Goal: Book appointment/travel/reservation

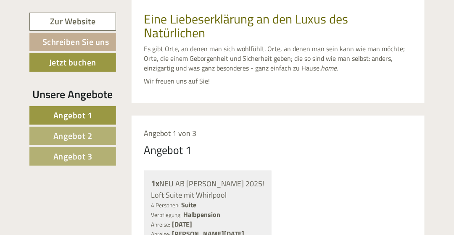
scroll to position [362, 0]
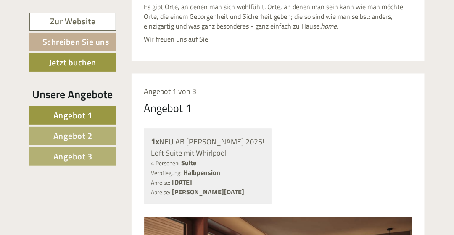
click at [72, 153] on span "Angebot 3" at bounding box center [72, 156] width 39 height 13
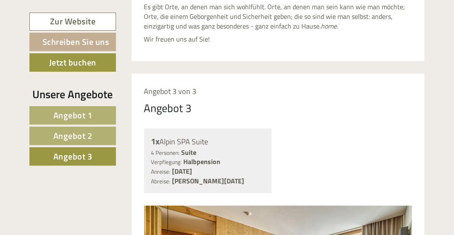
scroll to position [436, 0]
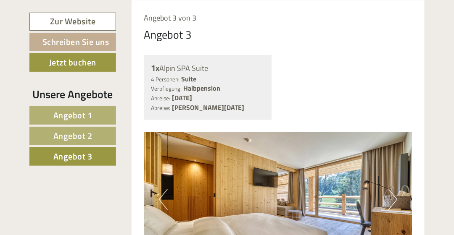
click at [77, 134] on span "Angebot 2" at bounding box center [72, 135] width 39 height 13
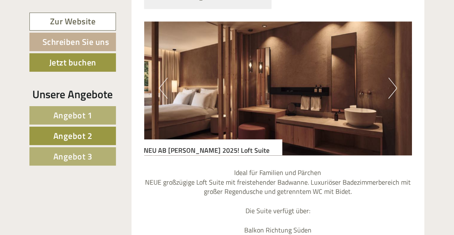
scroll to position [563, 0]
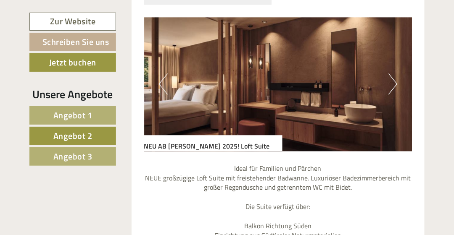
click at [394, 80] on button "Next" at bounding box center [392, 84] width 9 height 21
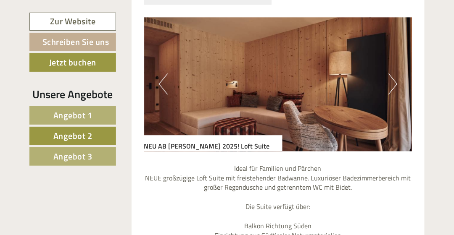
click at [394, 80] on button "Next" at bounding box center [392, 84] width 9 height 21
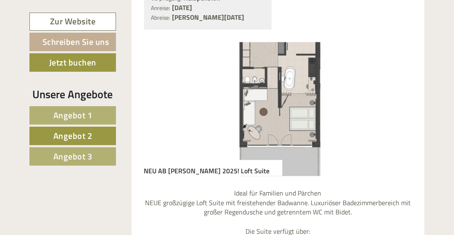
scroll to position [544, 0]
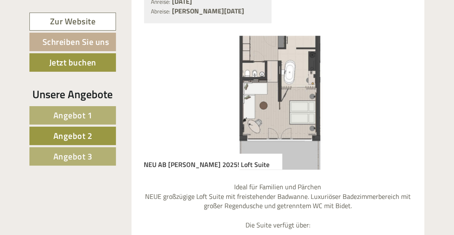
click at [301, 86] on img at bounding box center [278, 103] width 268 height 134
click at [86, 129] on span "Angebot 2" at bounding box center [72, 135] width 39 height 13
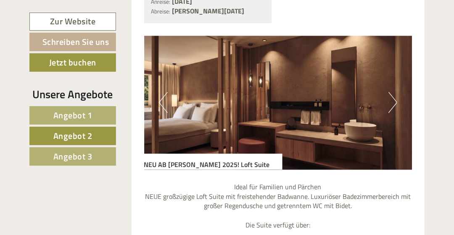
scroll to position [436, 0]
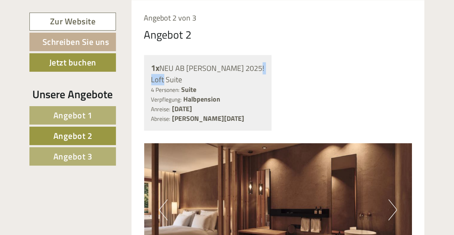
drag, startPoint x: 454, startPoint y: 66, endPoint x: 456, endPoint y: 84, distance: 17.7
drag, startPoint x: 456, startPoint y: 84, endPoint x: 449, endPoint y: 93, distance: 11.2
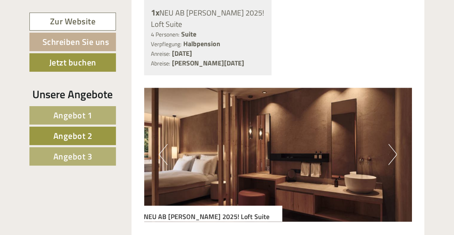
scroll to position [507, 0]
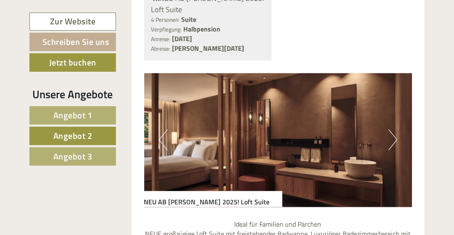
click at [165, 140] on button "Previous" at bounding box center [163, 139] width 9 height 21
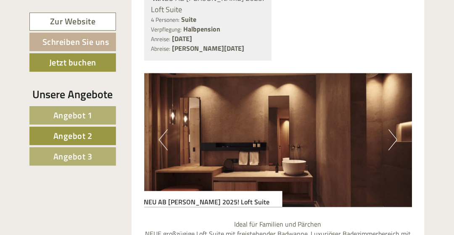
click at [165, 140] on button "Previous" at bounding box center [163, 139] width 9 height 21
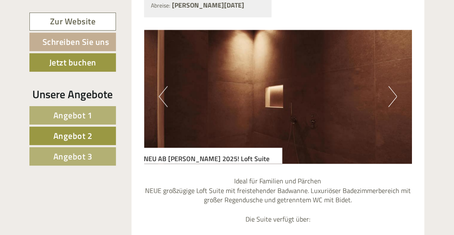
scroll to position [563, 0]
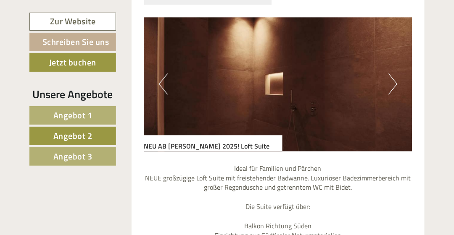
click at [159, 82] on img at bounding box center [278, 84] width 268 height 134
click at [161, 85] on button "Previous" at bounding box center [163, 84] width 9 height 21
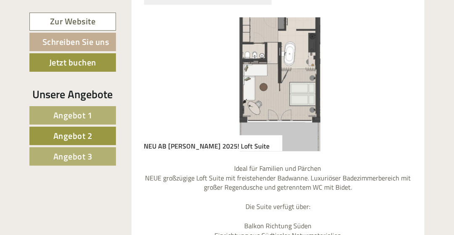
click at [161, 85] on button "Previous" at bounding box center [163, 84] width 9 height 21
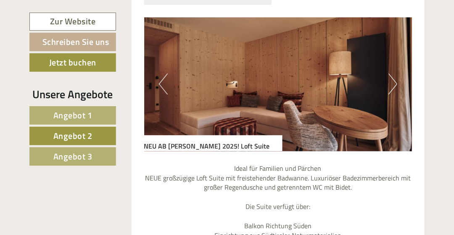
click at [161, 88] on button "Previous" at bounding box center [163, 84] width 9 height 21
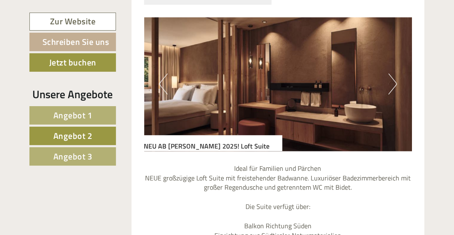
click at [161, 88] on button "Previous" at bounding box center [163, 84] width 9 height 21
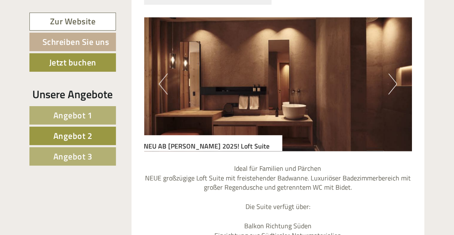
click at [161, 88] on button "Previous" at bounding box center [163, 84] width 9 height 21
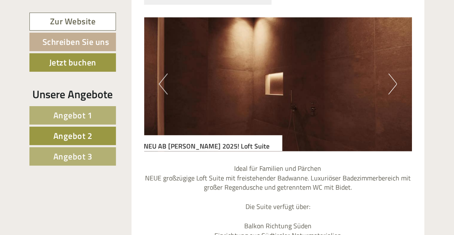
click at [161, 88] on button "Previous" at bounding box center [163, 84] width 9 height 21
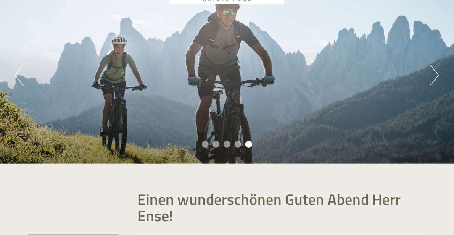
scroll to position [52, 0]
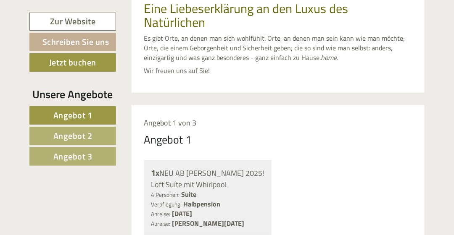
scroll to position [338, 0]
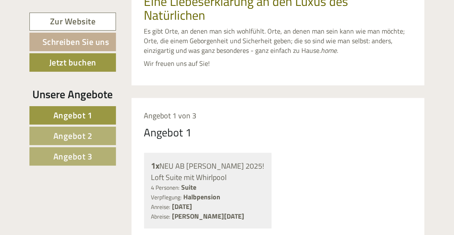
click at [81, 134] on span "Angebot 2" at bounding box center [72, 135] width 39 height 13
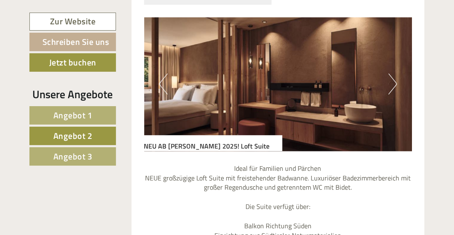
scroll to position [554, 0]
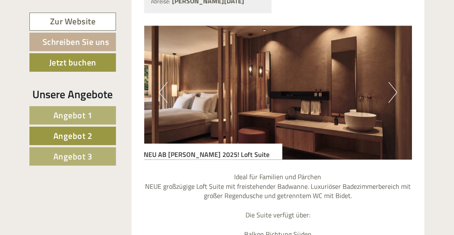
click at [72, 153] on span "Angebot 3" at bounding box center [72, 156] width 39 height 13
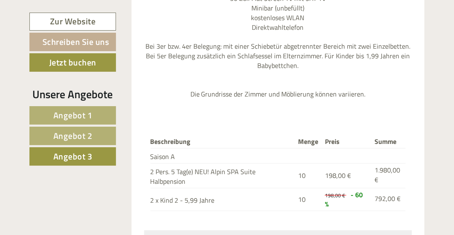
scroll to position [841, 0]
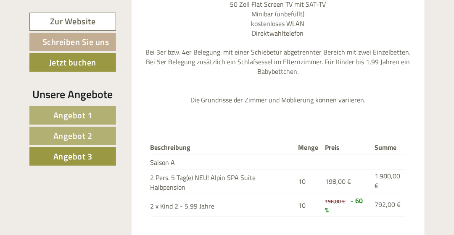
click at [83, 111] on span "Angebot 1" at bounding box center [72, 115] width 39 height 13
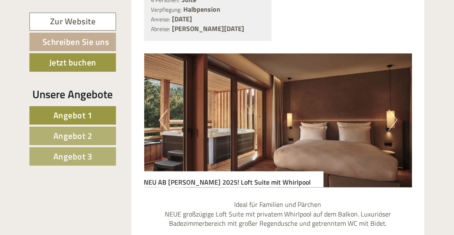
scroll to position [547, 0]
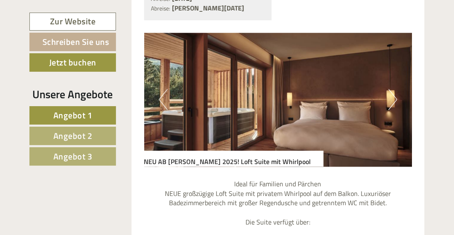
click at [393, 100] on button "Next" at bounding box center [392, 99] width 9 height 21
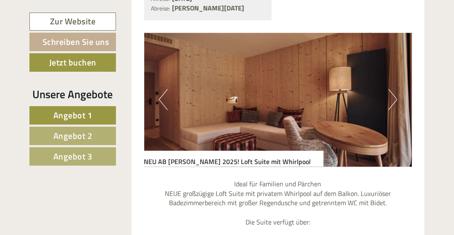
click at [393, 100] on button "Next" at bounding box center [392, 99] width 9 height 21
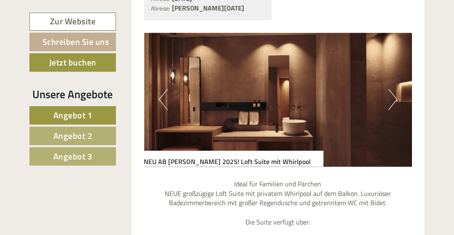
click at [393, 100] on button "Next" at bounding box center [392, 99] width 9 height 21
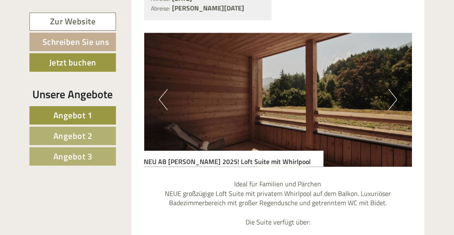
click at [393, 100] on button "Next" at bounding box center [392, 99] width 9 height 21
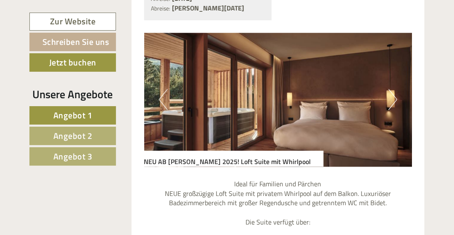
click at [77, 156] on span "Angebot 3" at bounding box center [72, 156] width 39 height 13
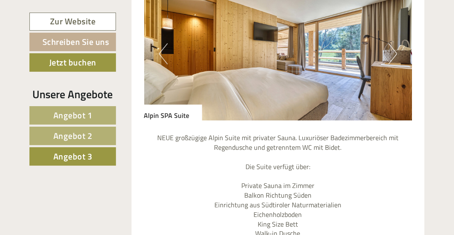
scroll to position [584, 0]
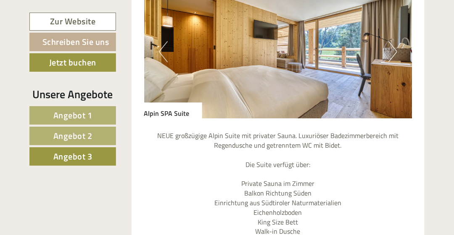
click at [392, 53] on button "Next" at bounding box center [392, 51] width 9 height 21
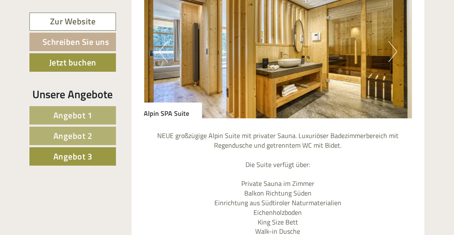
click at [392, 53] on button "Next" at bounding box center [392, 51] width 9 height 21
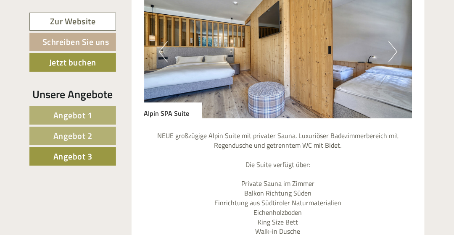
click at [392, 53] on button "Next" at bounding box center [392, 51] width 9 height 21
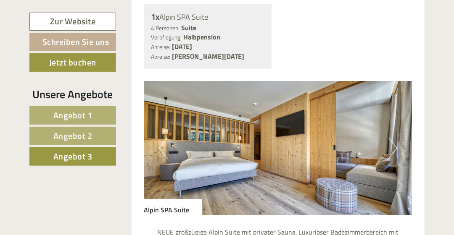
scroll to position [483, 0]
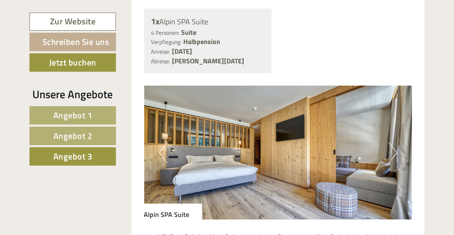
click at [78, 133] on span "Angebot 2" at bounding box center [72, 135] width 39 height 13
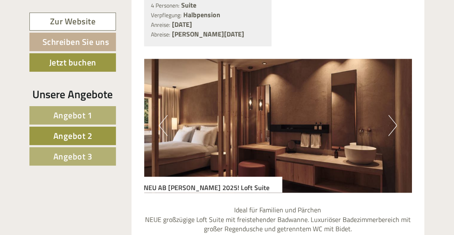
scroll to position [527, 0]
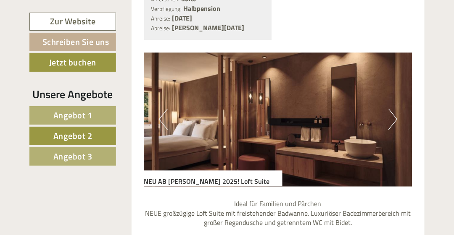
click at [393, 117] on button "Next" at bounding box center [392, 119] width 9 height 21
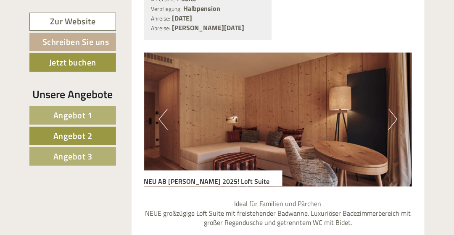
click at [393, 117] on button "Next" at bounding box center [392, 119] width 9 height 21
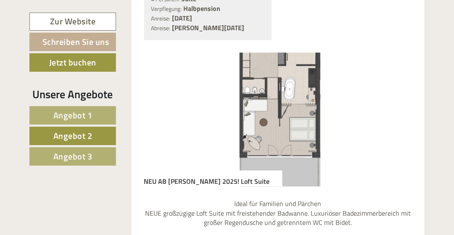
click at [83, 114] on span "Angebot 1" at bounding box center [72, 115] width 39 height 13
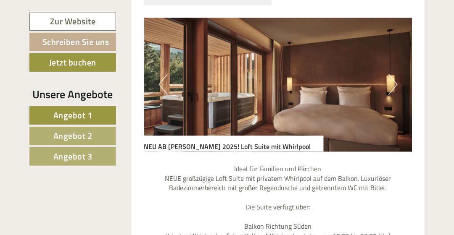
scroll to position [574, 0]
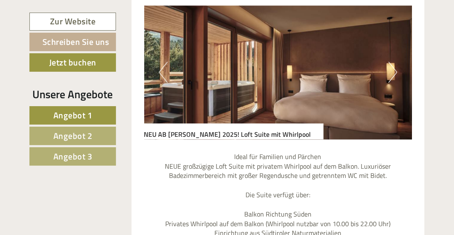
click at [341, 70] on img at bounding box center [278, 72] width 268 height 134
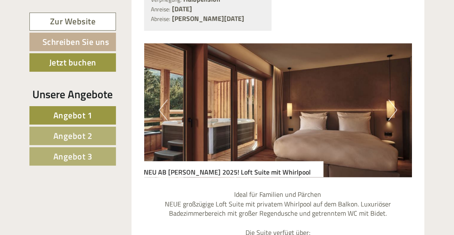
scroll to position [543, 0]
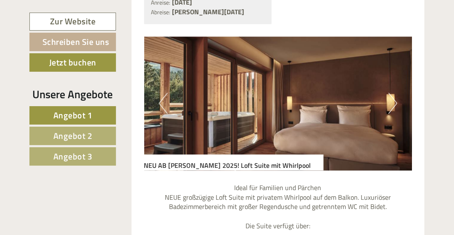
click at [398, 104] on img at bounding box center [278, 104] width 268 height 134
click at [394, 104] on button "Next" at bounding box center [392, 103] width 9 height 21
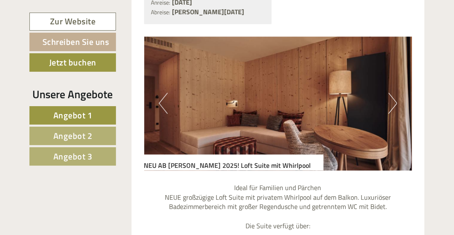
click at [394, 104] on button "Next" at bounding box center [392, 103] width 9 height 21
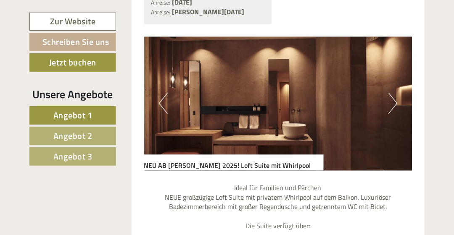
click at [394, 104] on button "Next" at bounding box center [392, 103] width 9 height 21
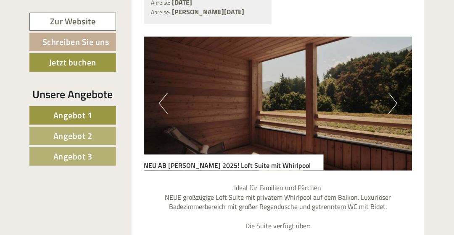
click at [394, 104] on button "Next" at bounding box center [392, 103] width 9 height 21
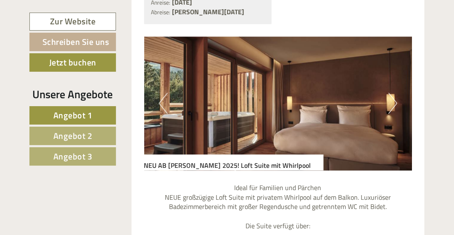
click at [66, 137] on span "Angebot 2" at bounding box center [72, 135] width 39 height 13
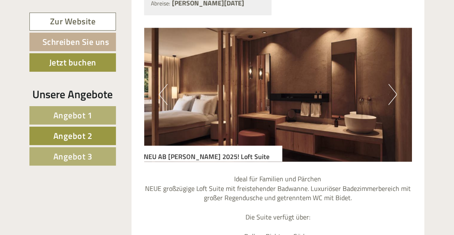
scroll to position [554, 0]
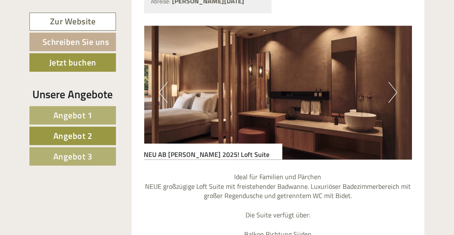
click at [397, 92] on button "Next" at bounding box center [392, 92] width 9 height 21
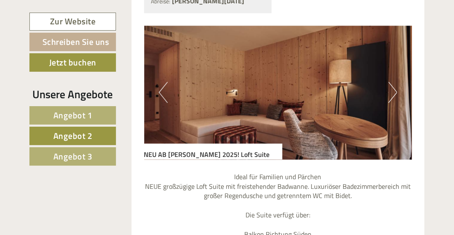
click at [397, 92] on button "Next" at bounding box center [392, 92] width 9 height 21
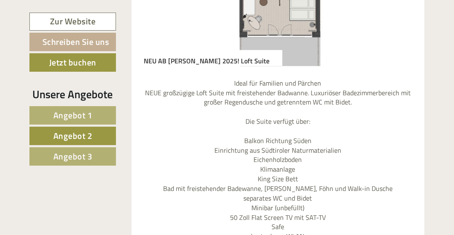
scroll to position [662, 0]
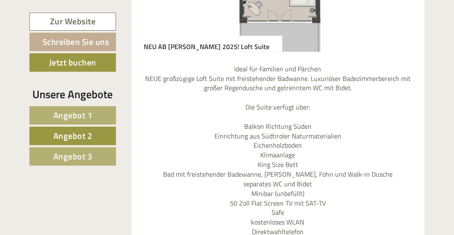
click at [65, 110] on span "Angebot 1" at bounding box center [72, 115] width 39 height 13
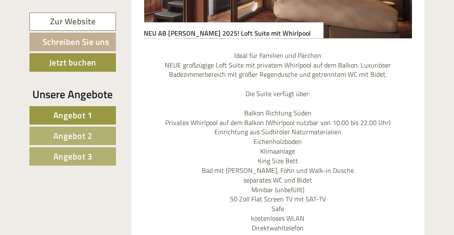
scroll to position [692, 0]
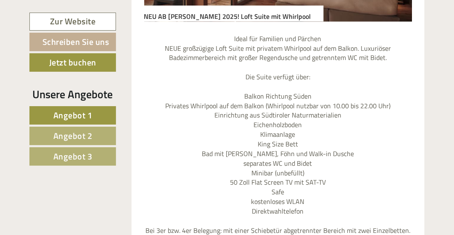
click at [80, 133] on span "Angebot 2" at bounding box center [72, 135] width 39 height 13
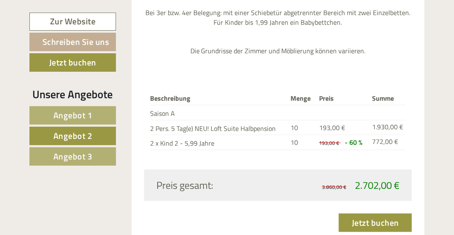
scroll to position [932, 0]
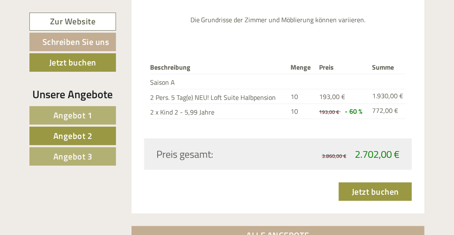
click at [72, 114] on span "Angebot 1" at bounding box center [72, 115] width 39 height 13
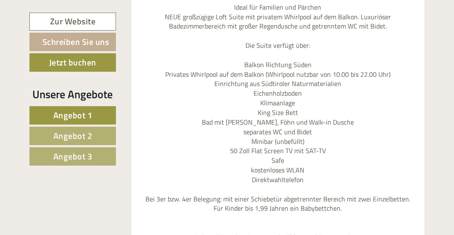
scroll to position [735, 0]
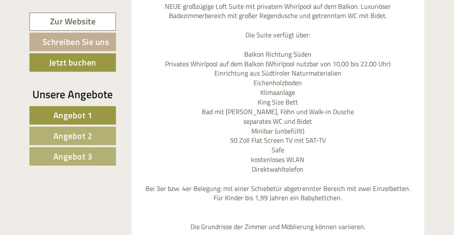
click at [76, 139] on span "Angebot 2" at bounding box center [72, 135] width 39 height 13
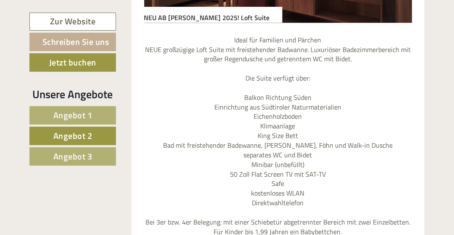
scroll to position [698, 0]
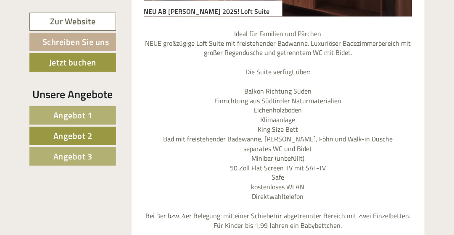
click at [72, 110] on span "Angebot 1" at bounding box center [72, 115] width 39 height 13
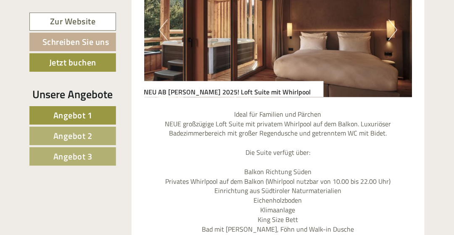
scroll to position [638, 0]
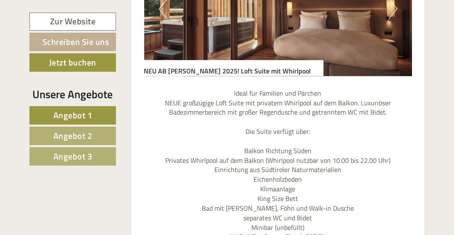
click at [76, 134] on span "Angebot 2" at bounding box center [72, 135] width 39 height 13
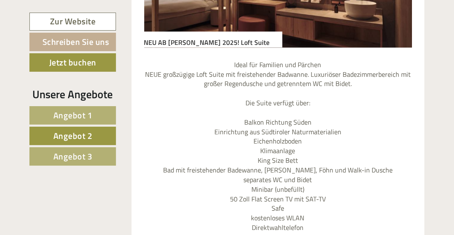
scroll to position [654, 0]
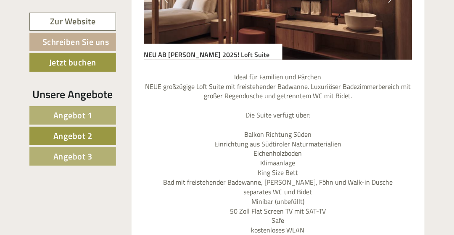
click at [74, 156] on span "Angebot 3" at bounding box center [72, 156] width 39 height 13
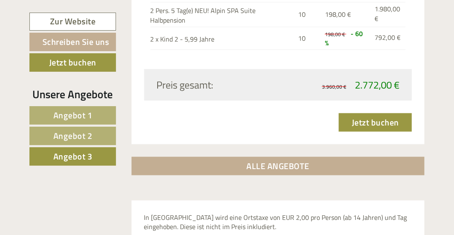
scroll to position [991, 0]
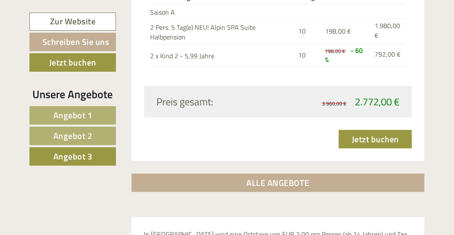
click at [79, 111] on span "Angebot 1" at bounding box center [72, 115] width 39 height 13
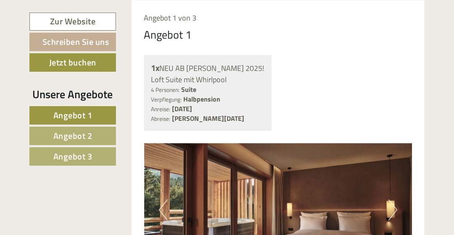
click at [79, 134] on span "Angebot 2" at bounding box center [72, 135] width 39 height 13
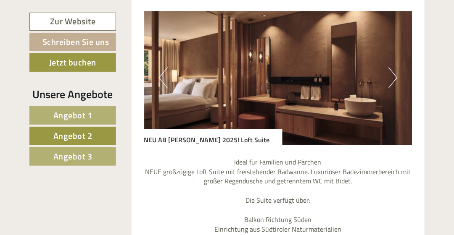
scroll to position [563, 0]
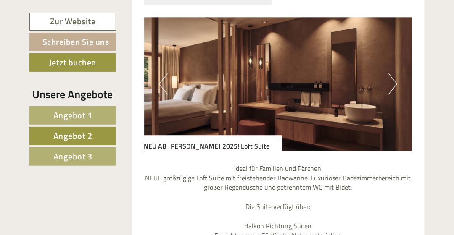
click at [394, 83] on button "Next" at bounding box center [392, 84] width 9 height 21
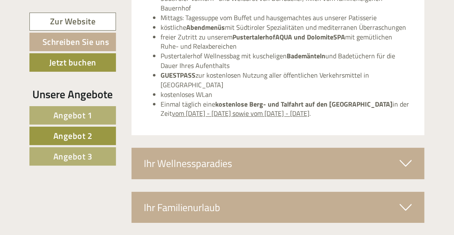
scroll to position [1370, 0]
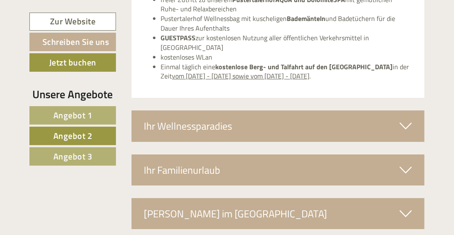
click at [404, 119] on icon at bounding box center [406, 126] width 12 height 14
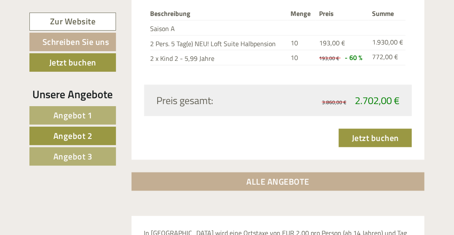
scroll to position [1003, 0]
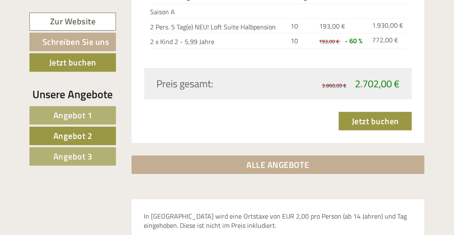
click at [68, 157] on span "Angebot 3" at bounding box center [72, 156] width 39 height 13
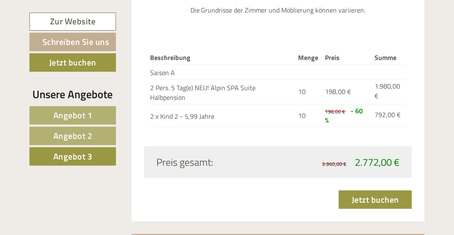
scroll to position [936, 0]
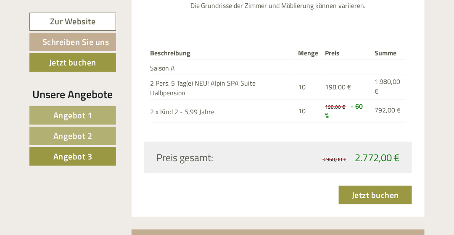
click at [80, 112] on span "Angebot 1" at bounding box center [72, 115] width 39 height 13
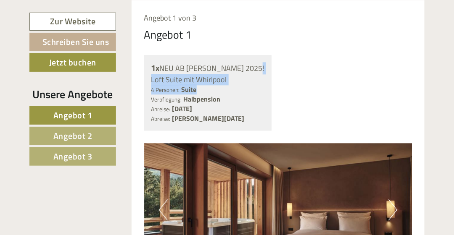
drag, startPoint x: 454, startPoint y: 55, endPoint x: 456, endPoint y: 90, distance: 35.0
drag, startPoint x: 456, startPoint y: 90, endPoint x: 394, endPoint y: 95, distance: 62.5
click at [394, 95] on div "1x NEU AB SOMMER 2025! Loft Suite mit Whirlpool 4 Personen: Suite Verpflegung: …" at bounding box center [278, 93] width 281 height 76
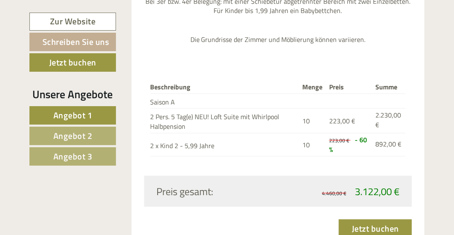
scroll to position [924, 0]
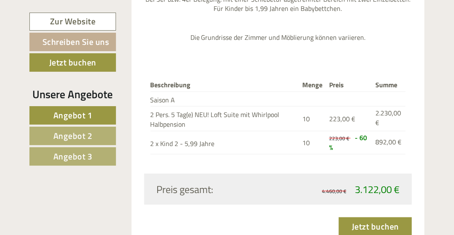
click at [79, 132] on span "Angebot 2" at bounding box center [72, 135] width 39 height 13
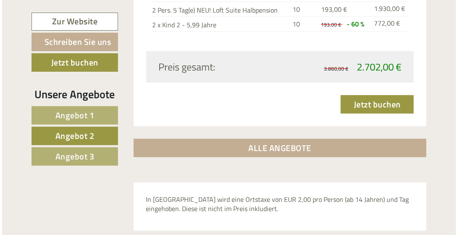
scroll to position [1027, 0]
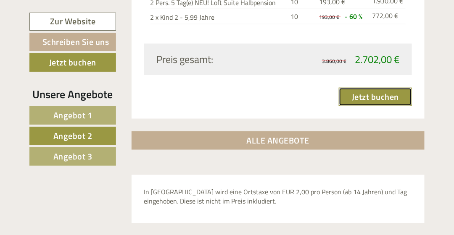
click at [396, 100] on link "Jetzt buchen" at bounding box center [375, 97] width 73 height 18
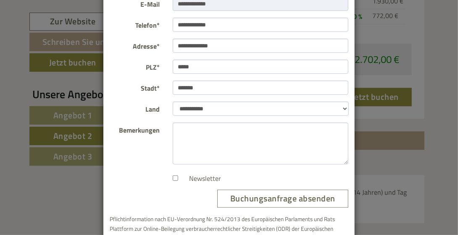
scroll to position [148, 0]
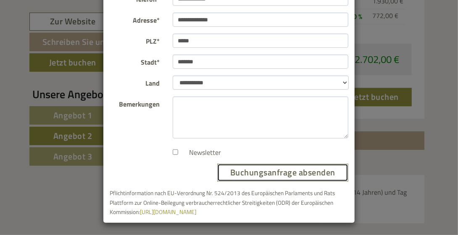
click at [280, 172] on button "Buchungsanfrage absenden" at bounding box center [282, 173] width 131 height 18
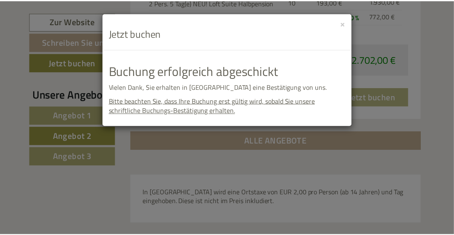
scroll to position [0, 0]
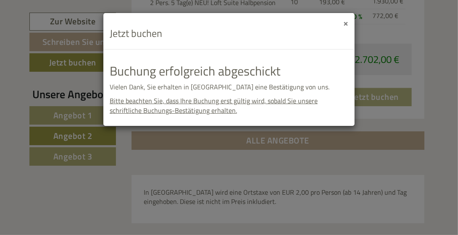
click at [347, 24] on button "×" at bounding box center [346, 22] width 5 height 9
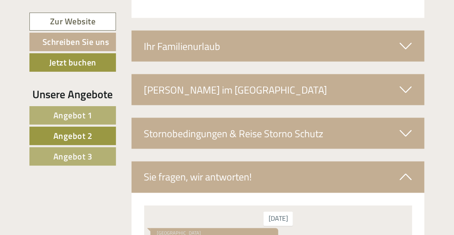
scroll to position [1825, 0]
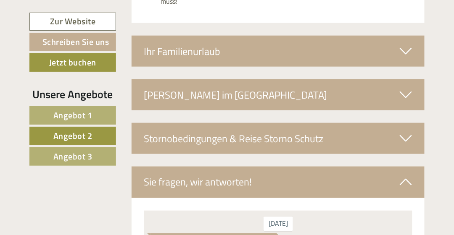
click at [406, 132] on icon at bounding box center [406, 139] width 12 height 14
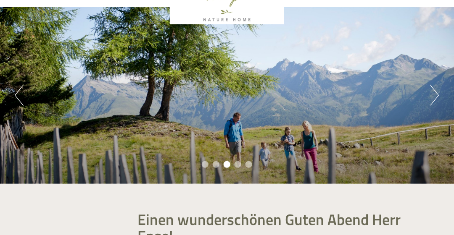
scroll to position [67, 0]
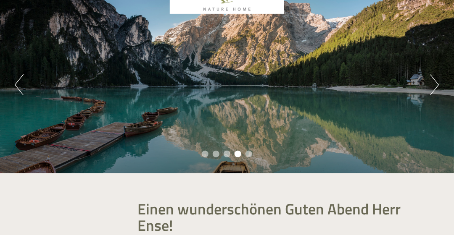
click at [436, 90] on button "Next" at bounding box center [435, 84] width 9 height 21
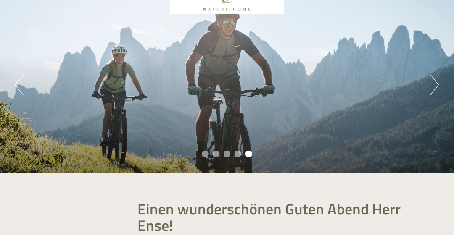
click at [21, 84] on button "Previous" at bounding box center [19, 84] width 9 height 21
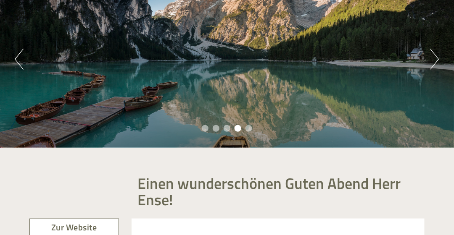
scroll to position [100, 0]
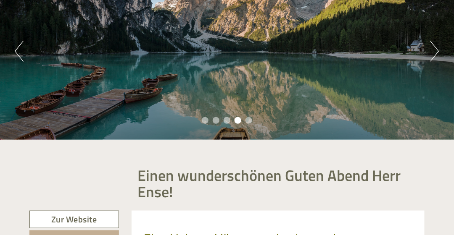
click at [437, 50] on button "Next" at bounding box center [435, 51] width 9 height 21
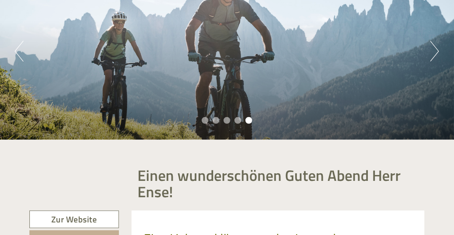
click at [437, 50] on button "Next" at bounding box center [435, 51] width 9 height 21
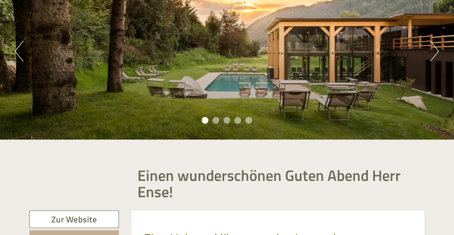
click at [437, 50] on button "Next" at bounding box center [435, 51] width 9 height 21
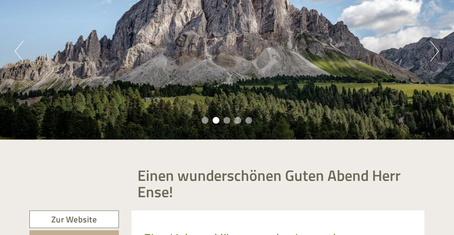
click at [437, 50] on button "Next" at bounding box center [435, 51] width 9 height 21
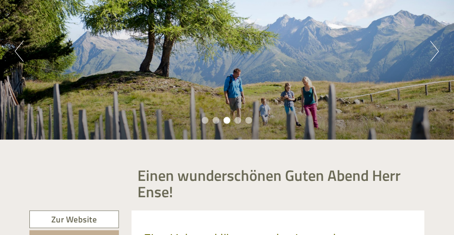
click at [437, 50] on button "Next" at bounding box center [435, 51] width 9 height 21
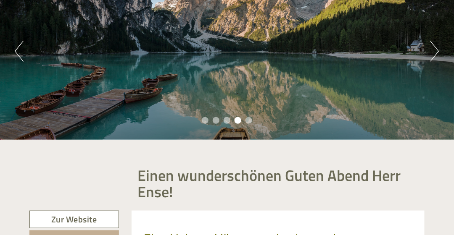
click at [437, 50] on button "Next" at bounding box center [435, 51] width 9 height 21
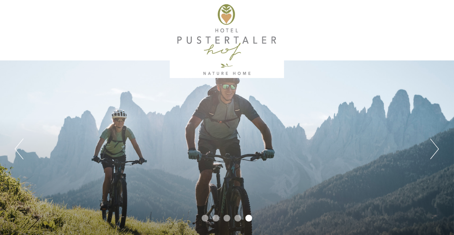
scroll to position [0, 0]
